Goal: Navigation & Orientation: Find specific page/section

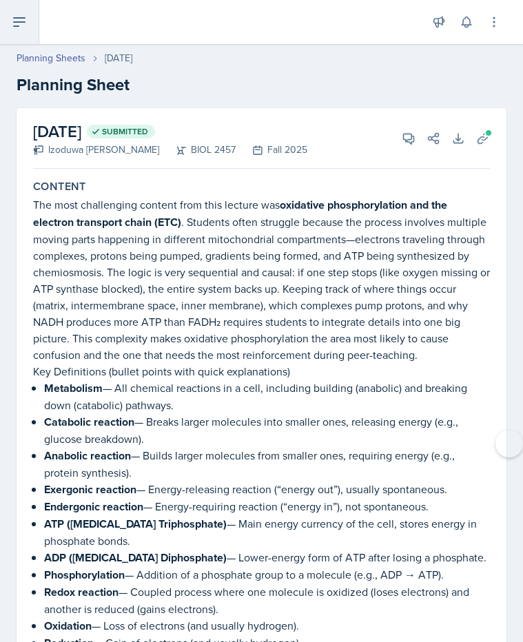
click at [29, 35] on button at bounding box center [19, 22] width 39 height 44
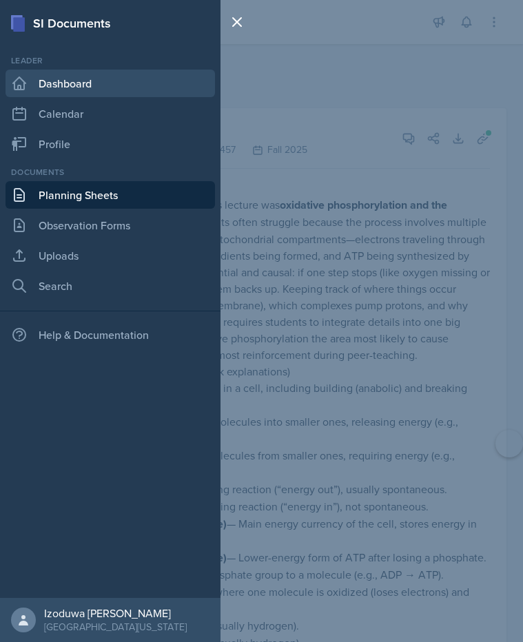
click at [143, 83] on link "Dashboard" at bounding box center [111, 84] width 210 height 28
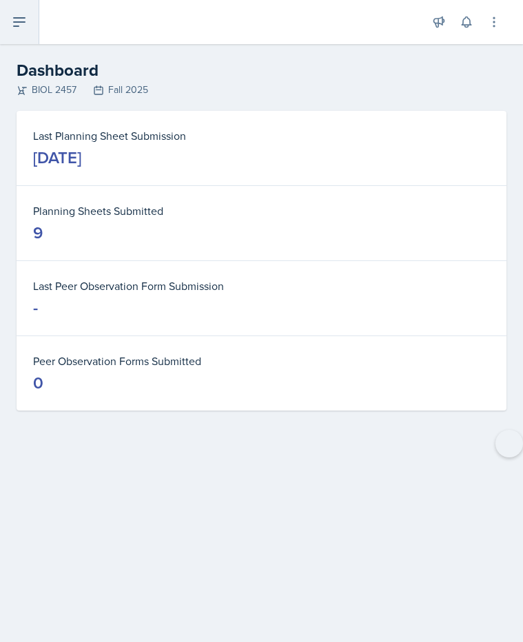
click at [24, 19] on icon at bounding box center [19, 22] width 17 height 17
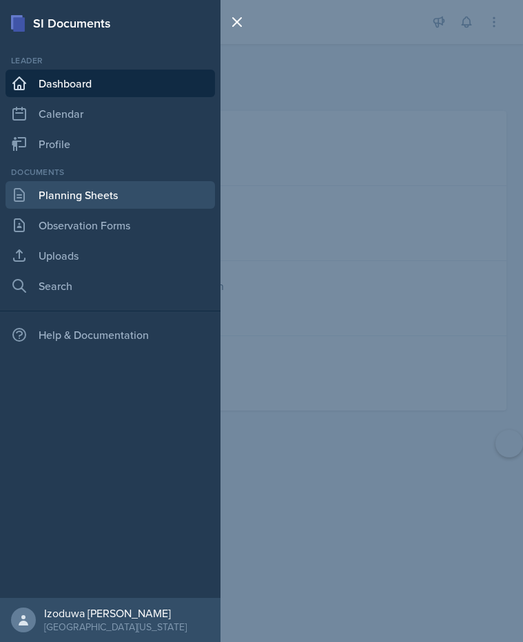
click at [95, 205] on link "Planning Sheets" at bounding box center [111, 195] width 210 height 28
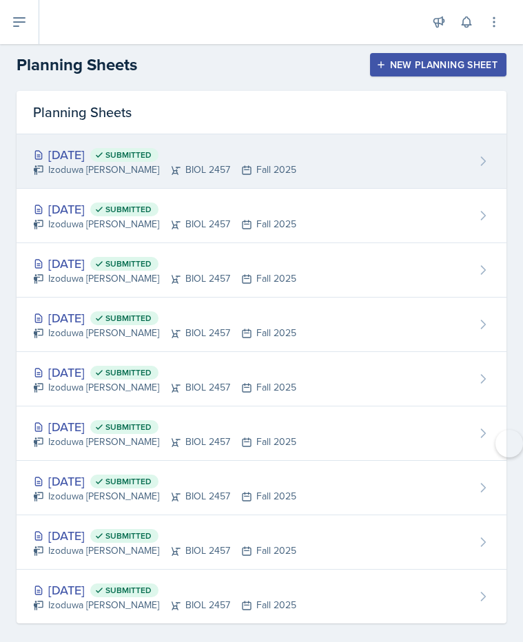
scroll to position [6, 0]
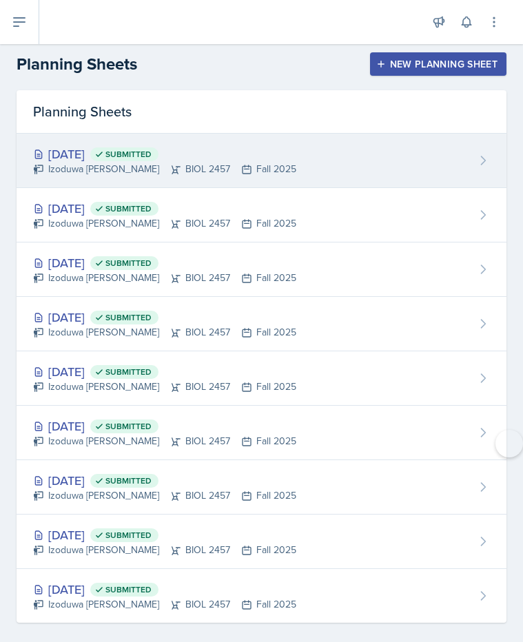
click at [227, 172] on div "Izoduwa [PERSON_NAME] BIOL 2457 Fall 2025" at bounding box center [164, 169] width 263 height 14
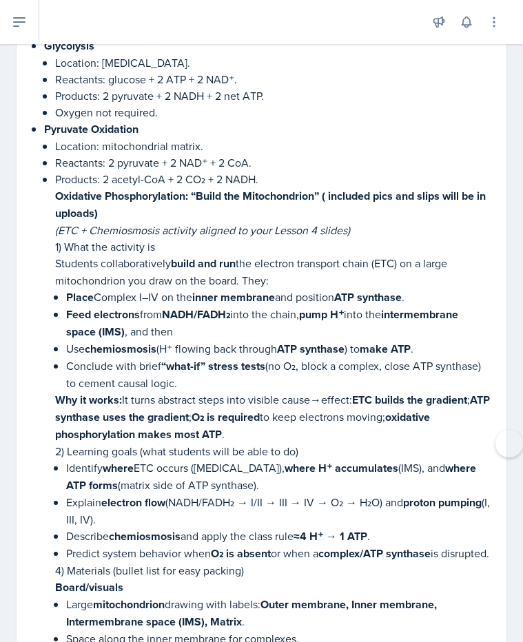
scroll to position [2222, 0]
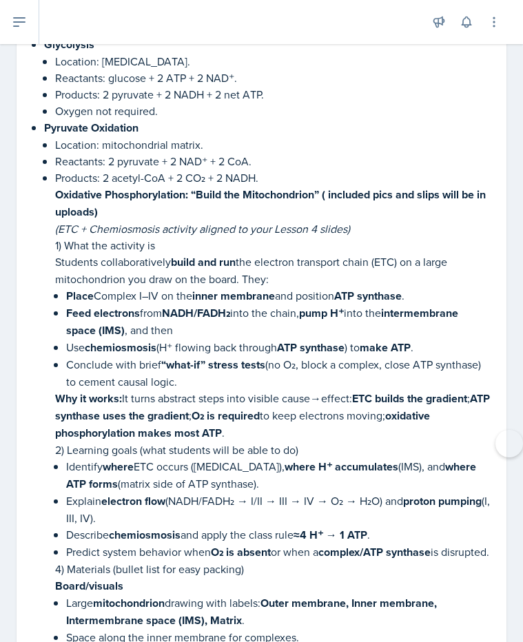
click at [56, 187] on strong "Oxidative Phosphorylation: “Build the Mitochondrion” ( included pics and slips …" at bounding box center [270, 203] width 431 height 33
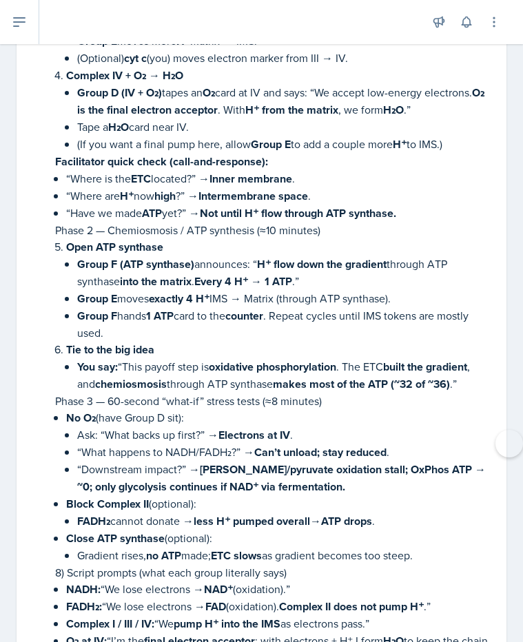
scroll to position [3692, 0]
